Goal: Find specific page/section: Find specific page/section

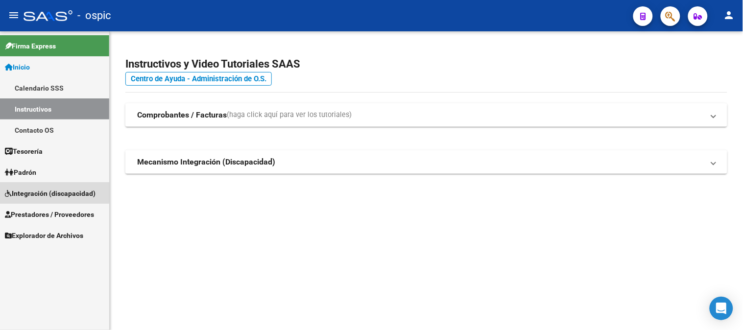
click at [35, 192] on span "Integración (discapacidad)" at bounding box center [50, 193] width 91 height 11
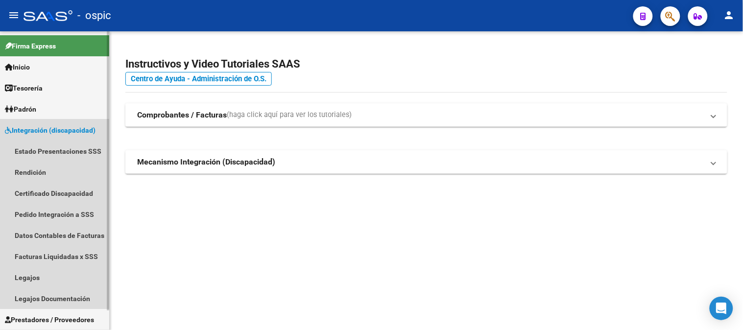
click at [42, 129] on span "Integración (discapacidad)" at bounding box center [50, 130] width 91 height 11
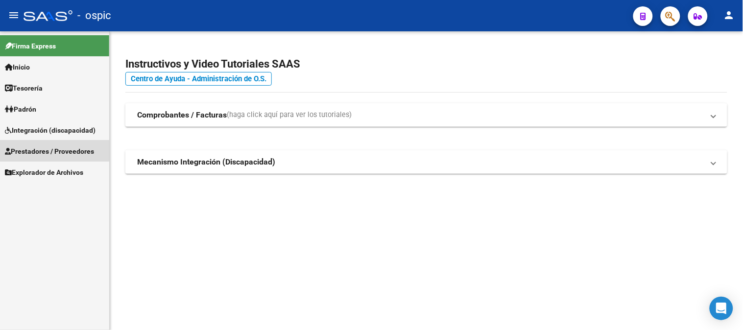
click at [41, 143] on link "Prestadores / Proveedores" at bounding box center [54, 151] width 109 height 21
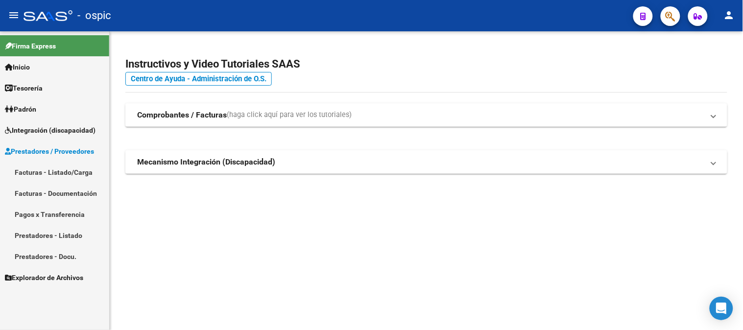
click at [65, 169] on link "Facturas - Listado/Carga" at bounding box center [54, 172] width 109 height 21
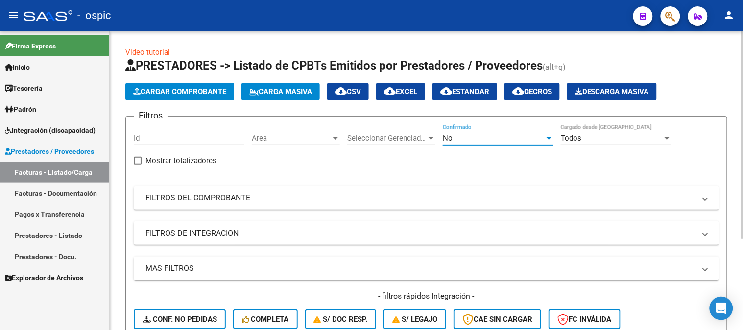
click at [474, 141] on div "No" at bounding box center [494, 138] width 102 height 9
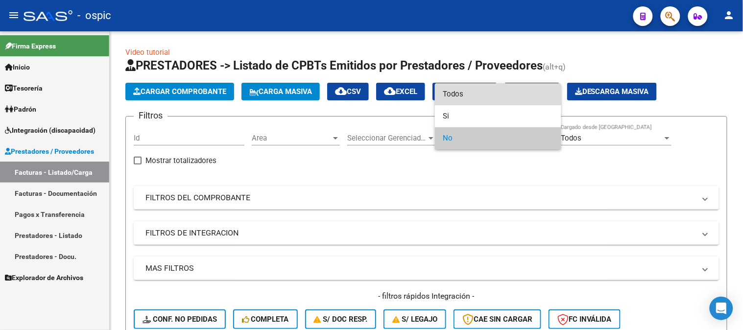
click at [468, 89] on span "Todos" at bounding box center [498, 94] width 111 height 22
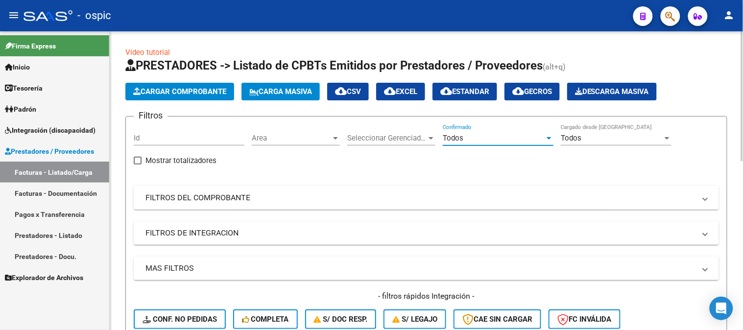
drag, startPoint x: 172, startPoint y: 193, endPoint x: 176, endPoint y: 203, distance: 10.6
click at [173, 193] on mat-panel-title "FILTROS DEL COMPROBANTE" at bounding box center [421, 198] width 550 height 11
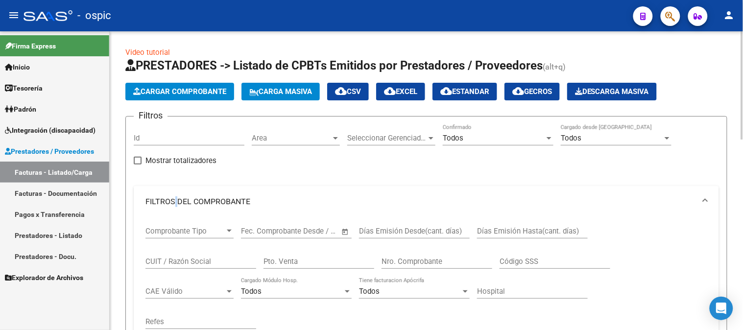
click at [193, 264] on input "CUIT / Razón Social" at bounding box center [201, 261] width 111 height 9
drag, startPoint x: 170, startPoint y: 259, endPoint x: 120, endPoint y: 260, distance: 49.5
click at [120, 260] on div "Video tutorial PRESTADORES -> Listado de CPBTs Emitidos por Prestadores / Prove…" at bounding box center [427, 326] width 634 height 590
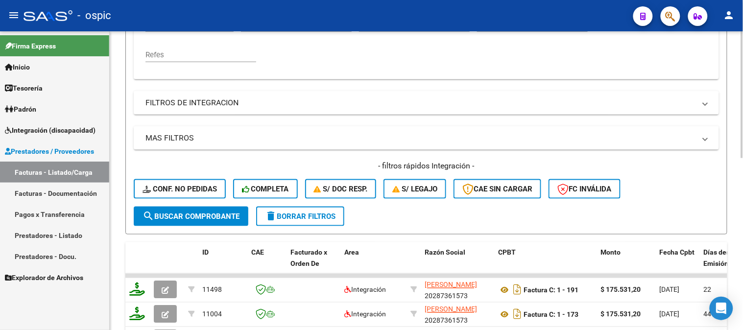
scroll to position [404, 0]
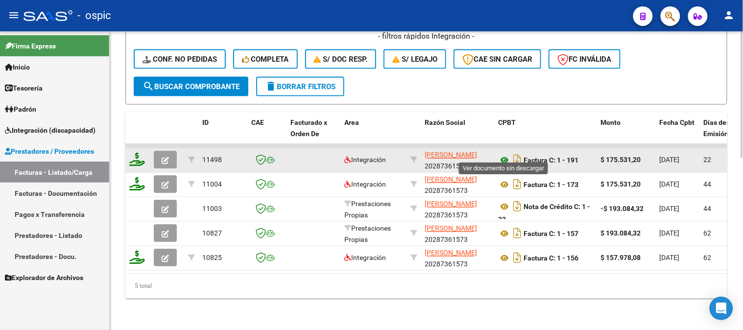
type input "muiños"
click at [505, 155] on icon at bounding box center [504, 161] width 13 height 12
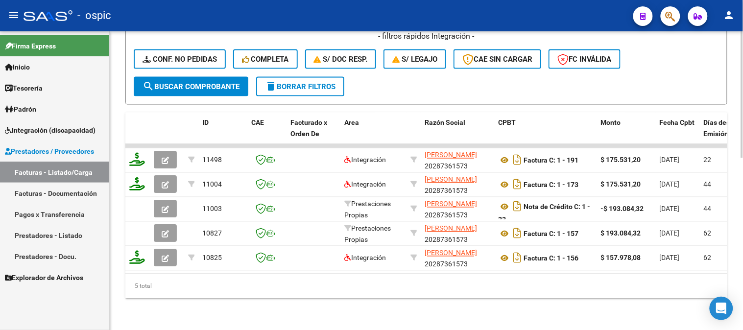
click at [287, 82] on span "delete Borrar Filtros" at bounding box center [300, 86] width 71 height 9
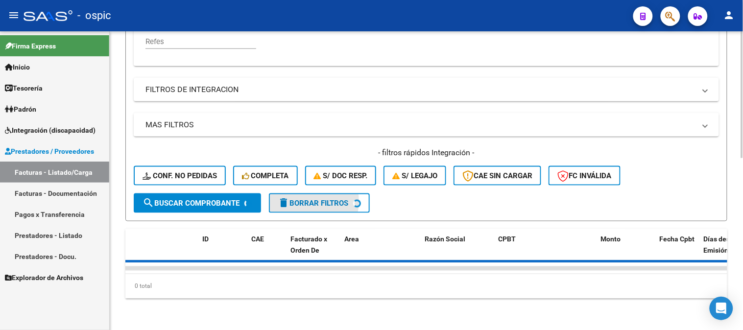
scroll to position [287, 0]
click at [38, 129] on span "Integración (discapacidad)" at bounding box center [50, 130] width 91 height 11
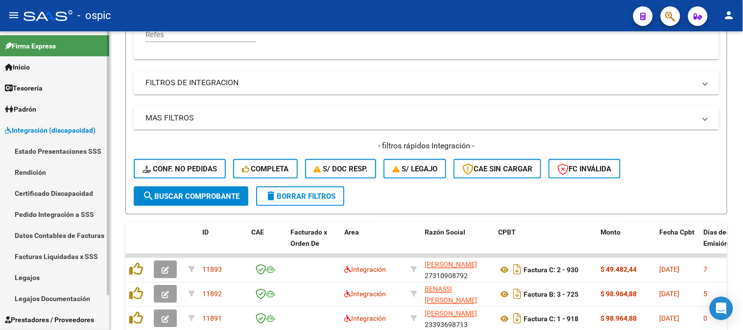
scroll to position [404, 0]
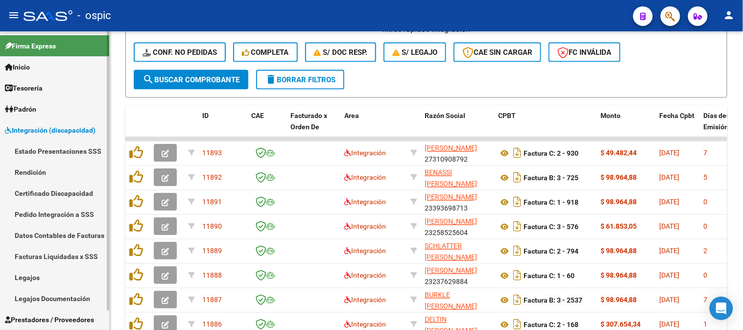
click at [51, 217] on link "Pedido Integración a SSS" at bounding box center [54, 214] width 109 height 21
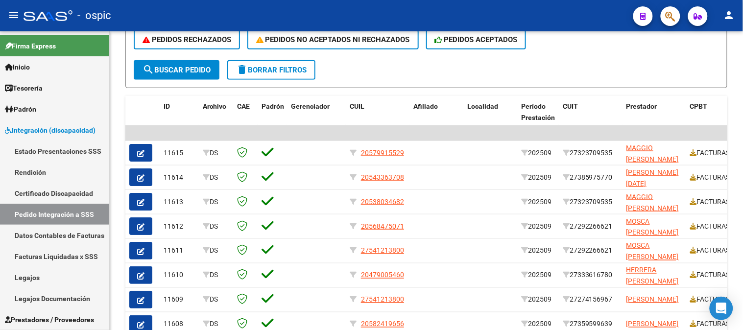
scroll to position [70, 0]
